Goal: Information Seeking & Learning: Learn about a topic

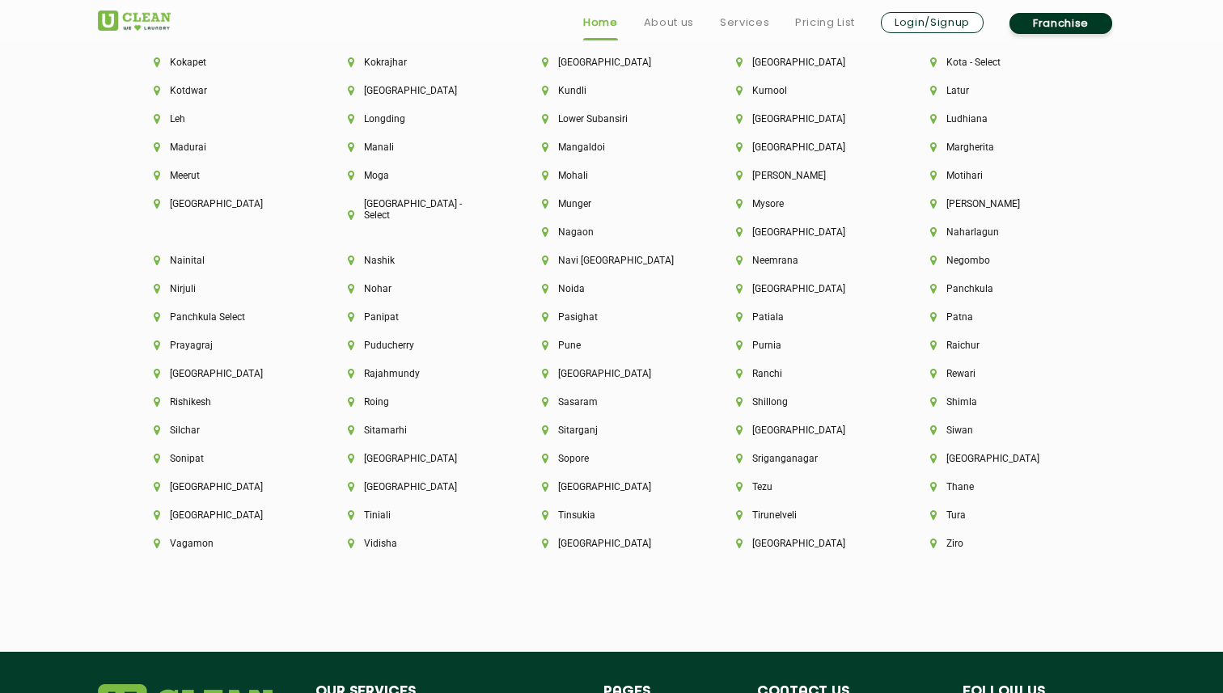
scroll to position [4514, 0]
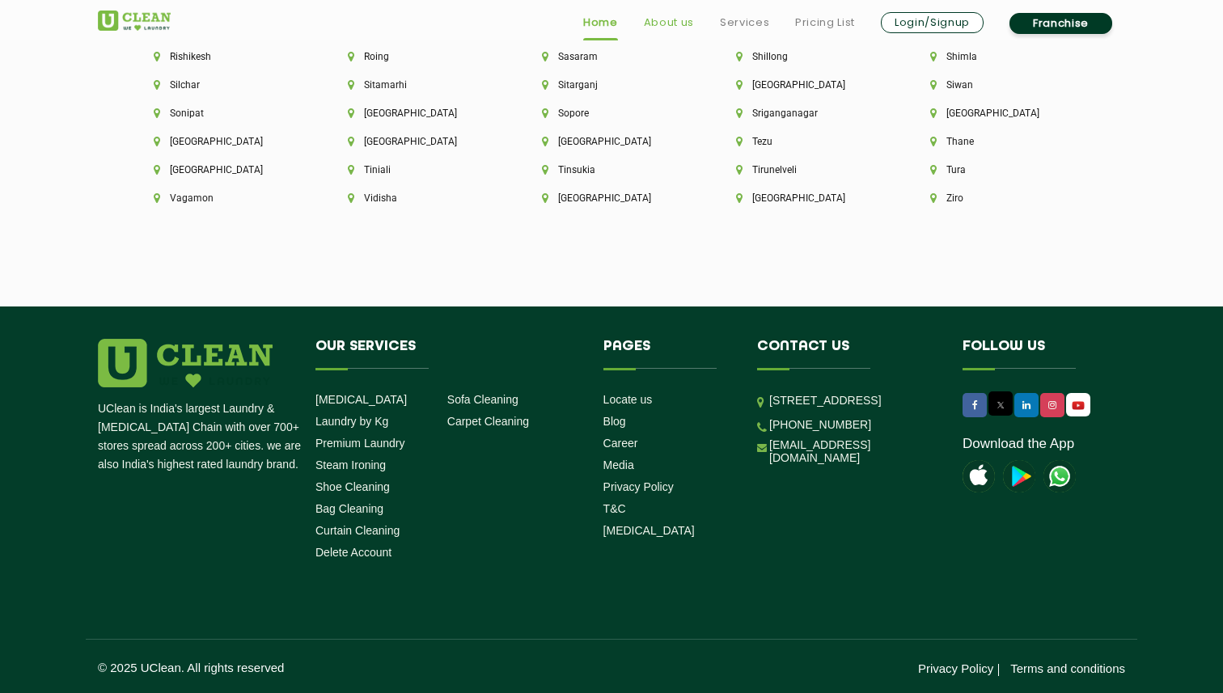
click at [654, 22] on link "About us" at bounding box center [669, 22] width 50 height 19
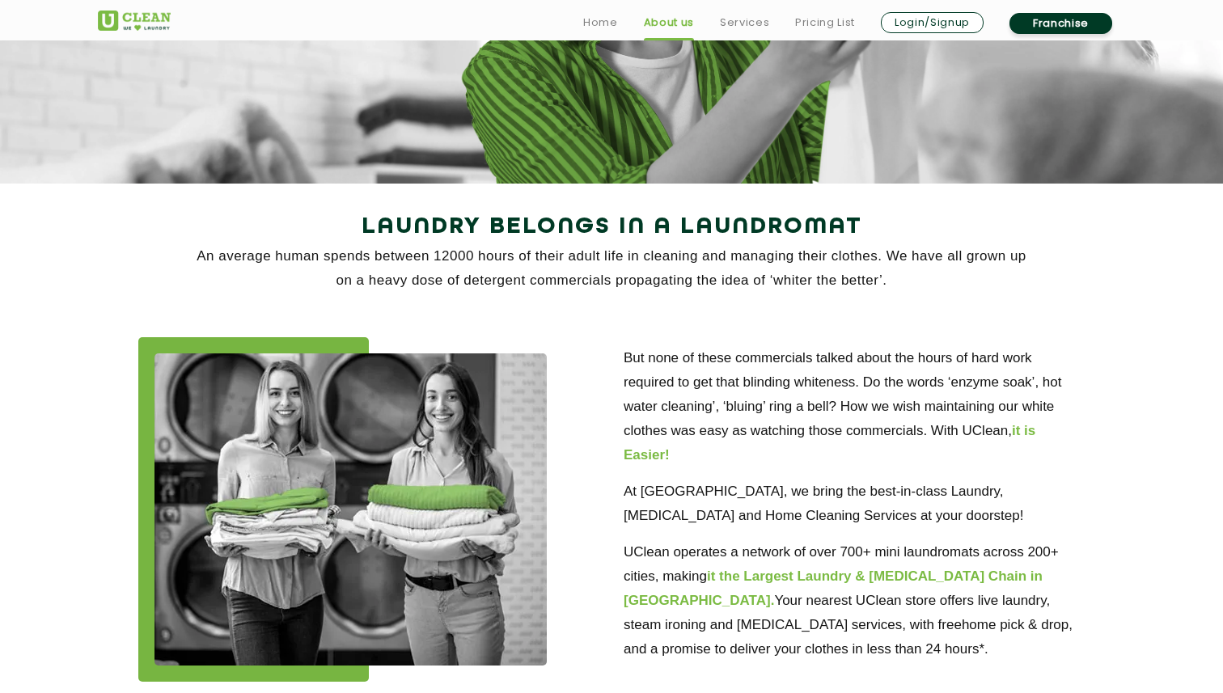
scroll to position [191, 0]
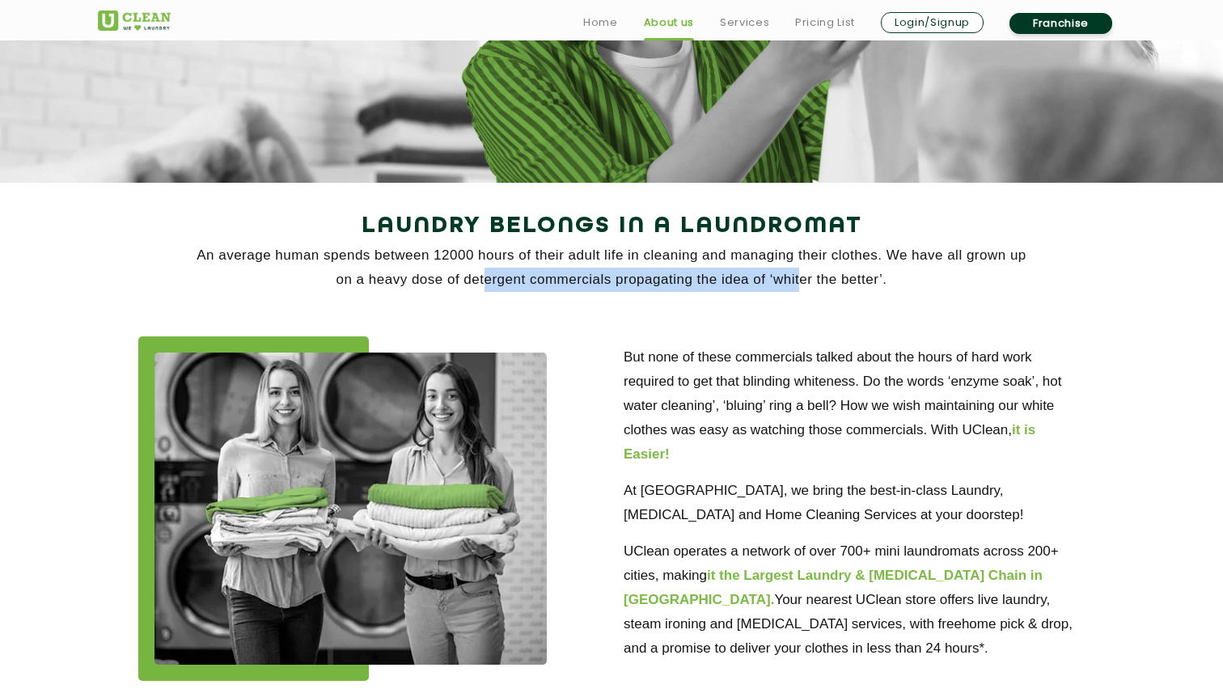
drag, startPoint x: 478, startPoint y: 289, endPoint x: 825, endPoint y: 278, distance: 347.2
click at [825, 279] on p "An average human spends between 12000 hours of their adult life in cleaning and…" at bounding box center [611, 267] width 1027 height 49
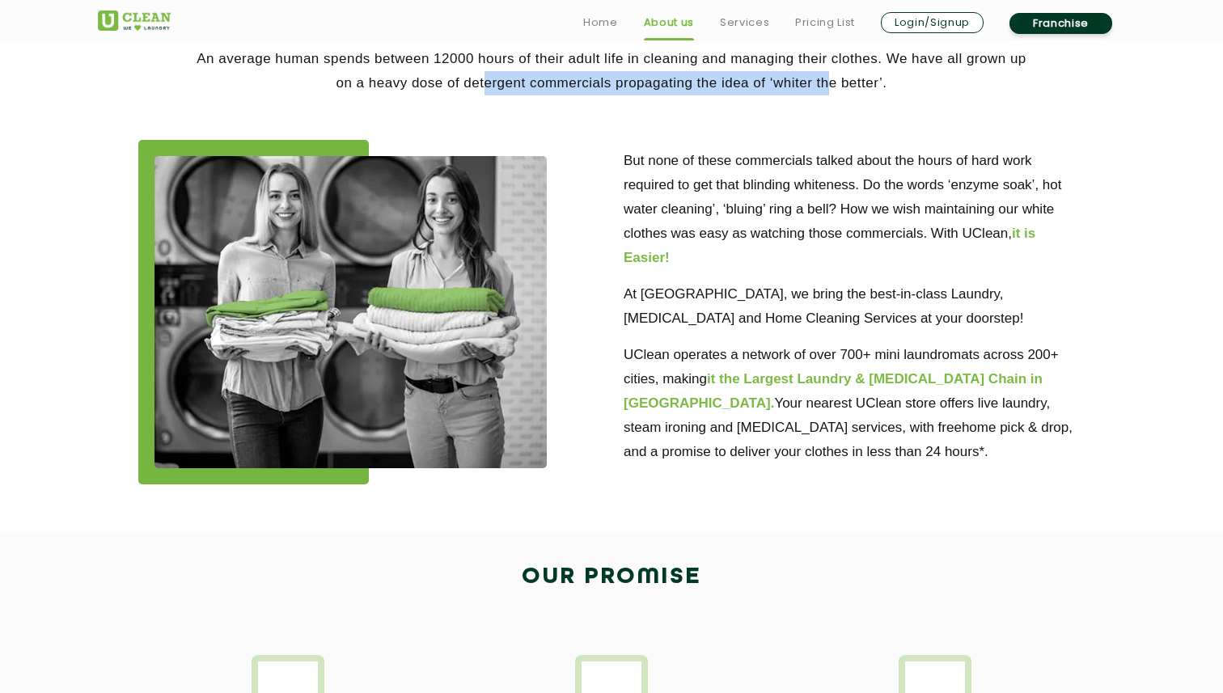
scroll to position [396, 0]
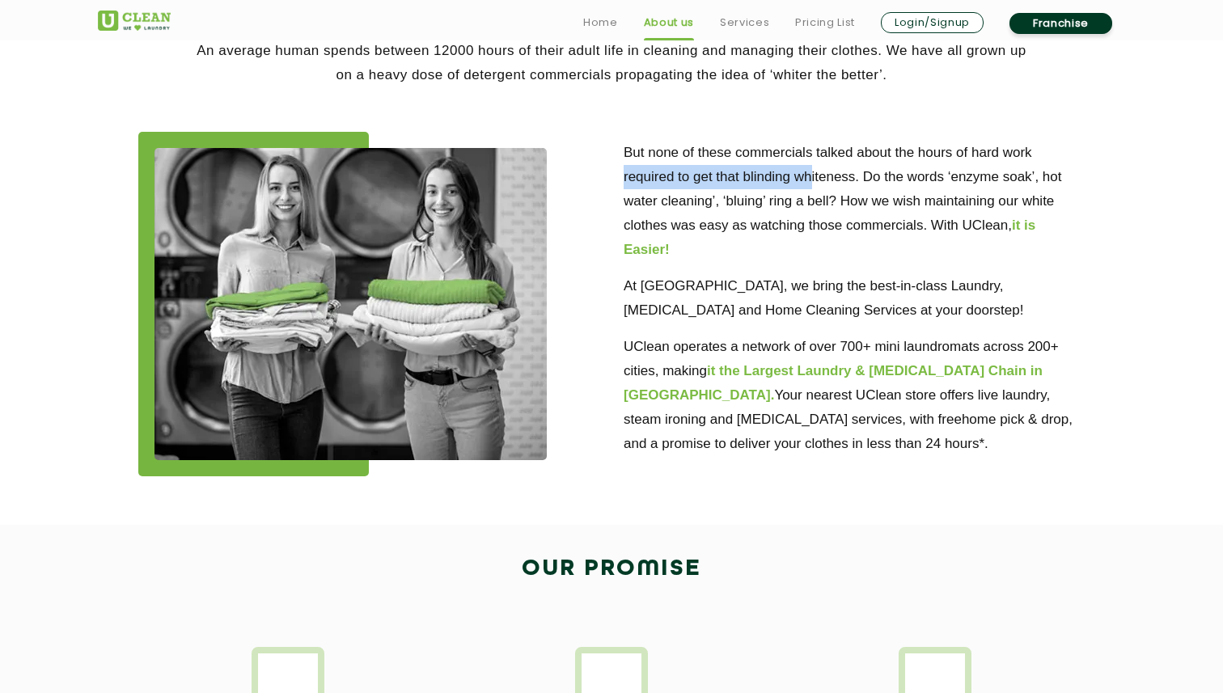
drag, startPoint x: 624, startPoint y: 181, endPoint x: 813, endPoint y: 180, distance: 188.5
click at [813, 180] on p "But none of these commercials talked about the hours of hard work required to g…" at bounding box center [854, 201] width 461 height 121
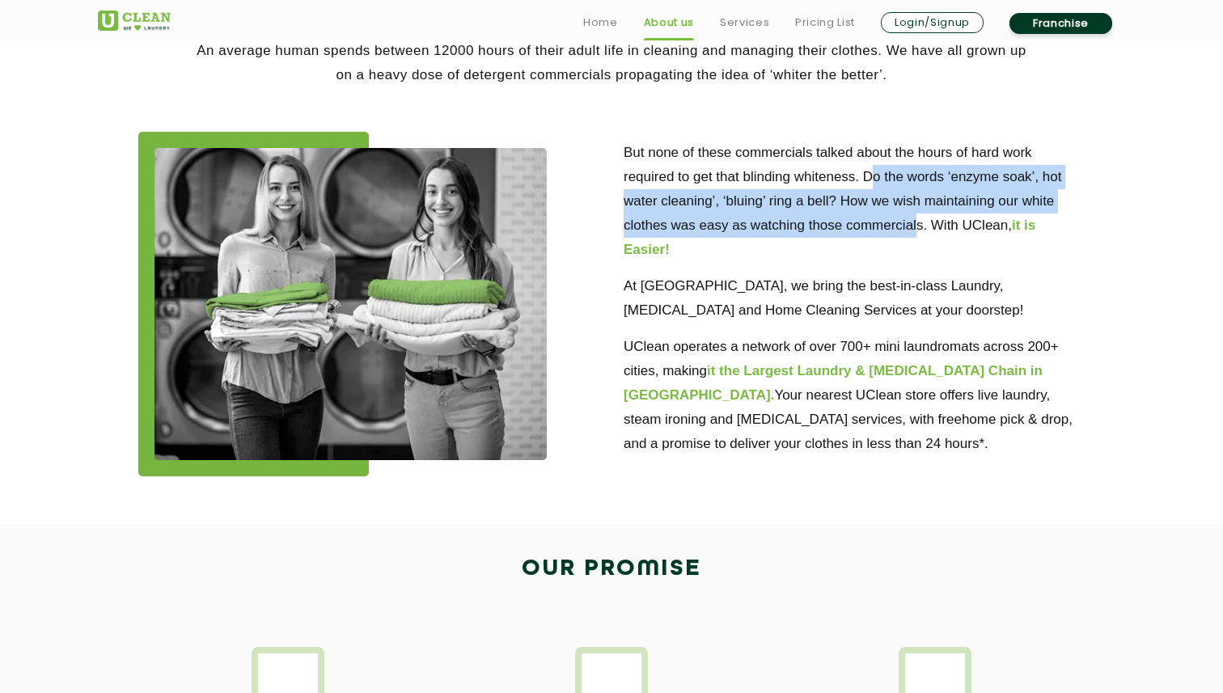
drag, startPoint x: 873, startPoint y: 179, endPoint x: 921, endPoint y: 228, distance: 68.6
click at [921, 228] on p "But none of these commercials talked about the hours of hard work required to g…" at bounding box center [854, 201] width 461 height 121
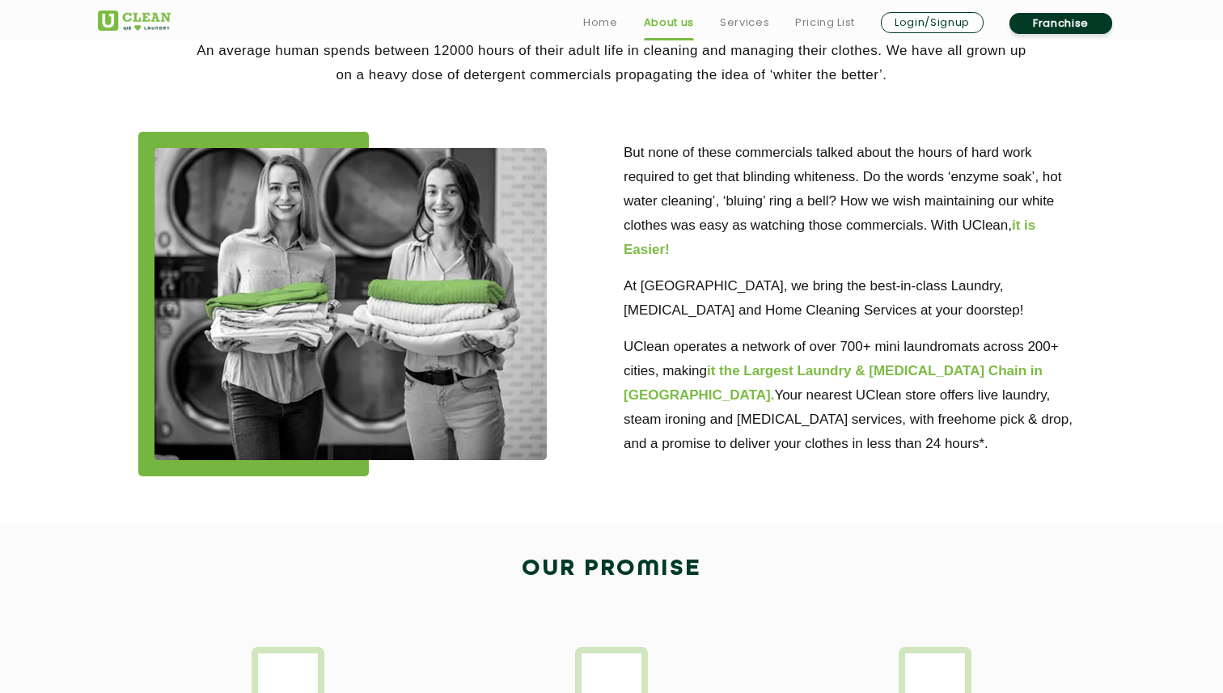
click at [950, 226] on p "But none of these commercials talked about the hours of hard work required to g…" at bounding box center [854, 201] width 461 height 121
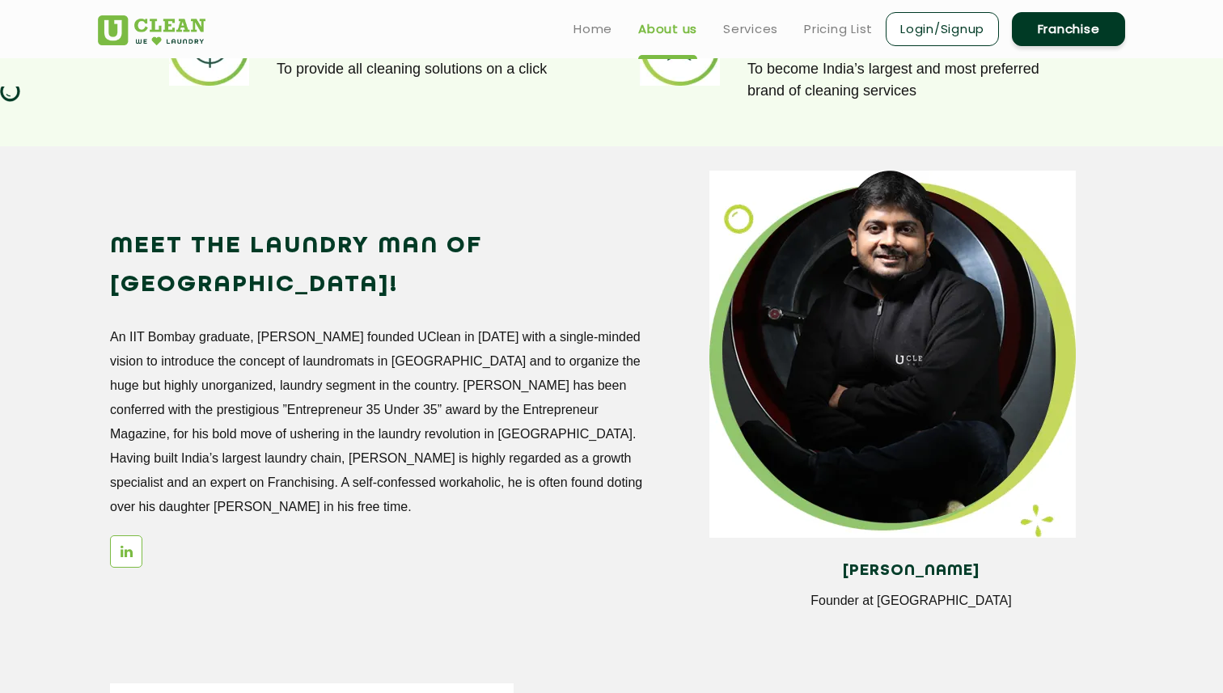
scroll to position [1255, 0]
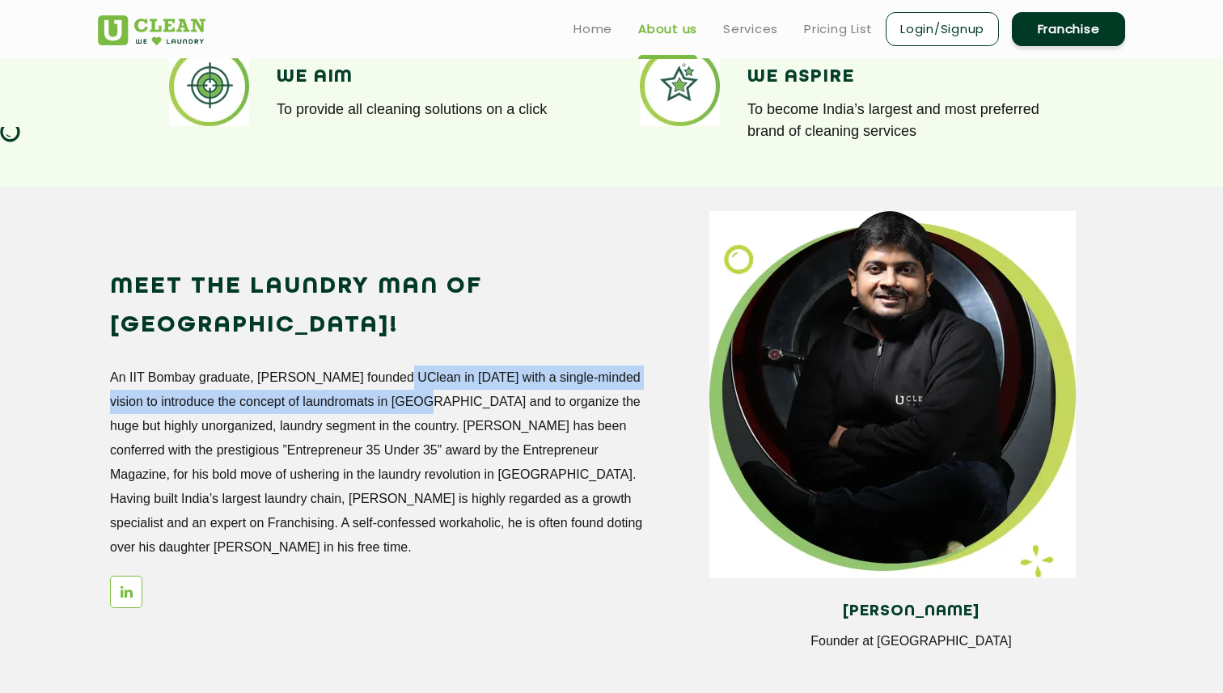
drag, startPoint x: 392, startPoint y: 332, endPoint x: 421, endPoint y: 366, distance: 44.7
click at [421, 366] on p "An IIT Bombay graduate, Arunabh founded UClean in October 2016 with a single-mi…" at bounding box center [377, 463] width 535 height 194
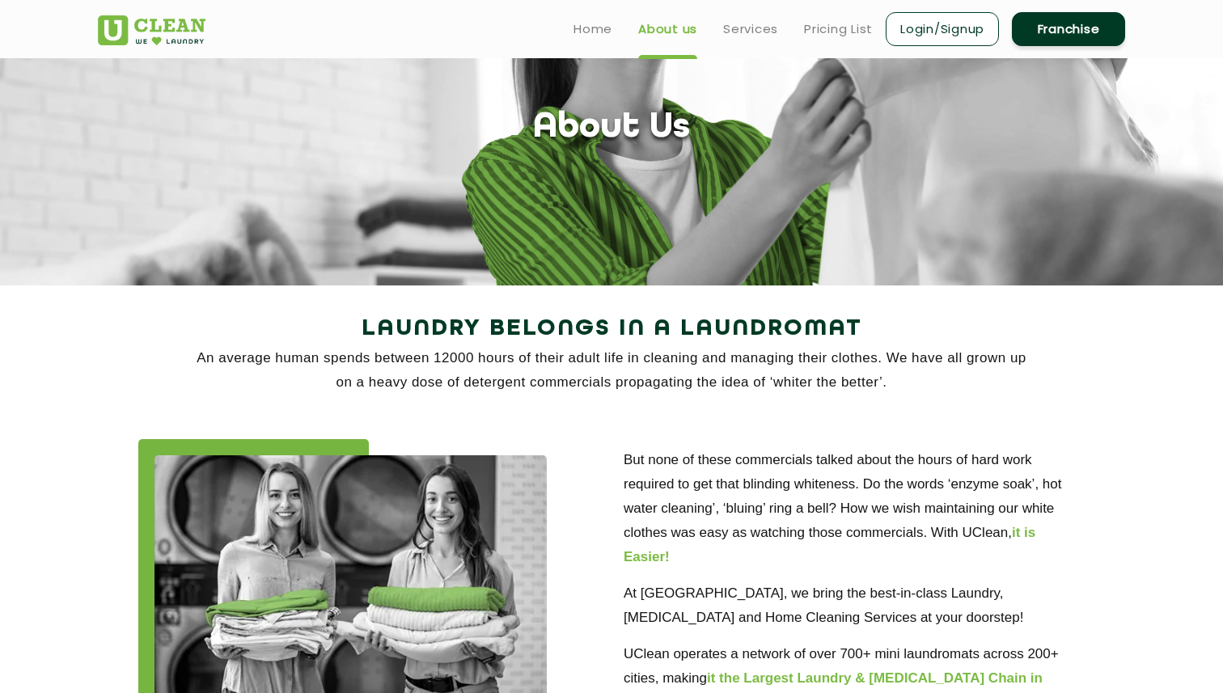
scroll to position [87, 0]
click at [602, 30] on link "Home" at bounding box center [593, 28] width 39 height 19
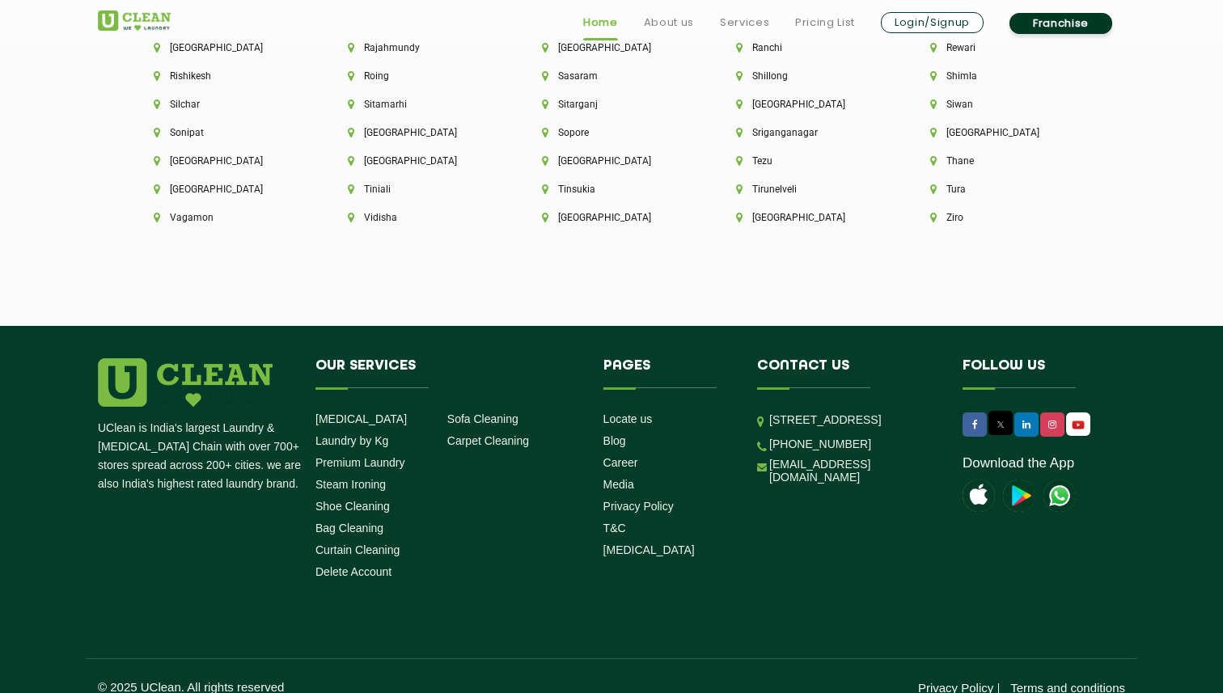
scroll to position [4514, 0]
